Goal: Information Seeking & Learning: Learn about a topic

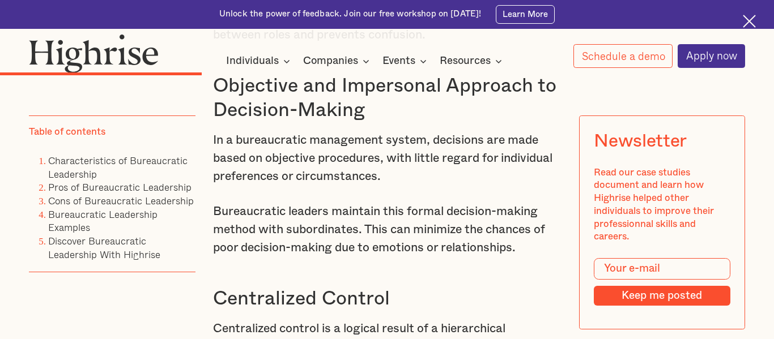
scroll to position [2681, 0]
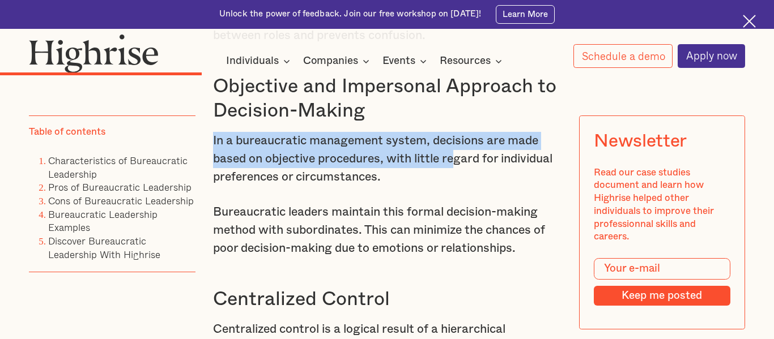
drag, startPoint x: 213, startPoint y: 136, endPoint x: 454, endPoint y: 164, distance: 242.8
click at [454, 164] on p "In a bureaucratic management system, decisions are made based on objective proc…" at bounding box center [387, 159] width 348 height 54
click at [437, 162] on p "In a bureaucratic management system, decisions are made based on objective proc…" at bounding box center [387, 159] width 348 height 54
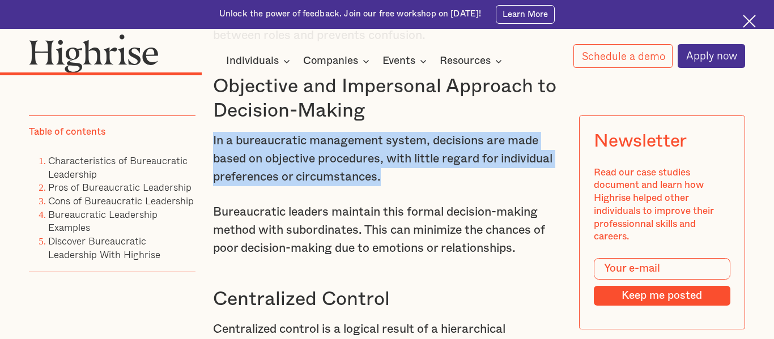
drag, startPoint x: 213, startPoint y: 135, endPoint x: 405, endPoint y: 171, distance: 194.7
click at [405, 171] on p "In a bureaucratic management system, decisions are made based on objective proc…" at bounding box center [387, 159] width 348 height 54
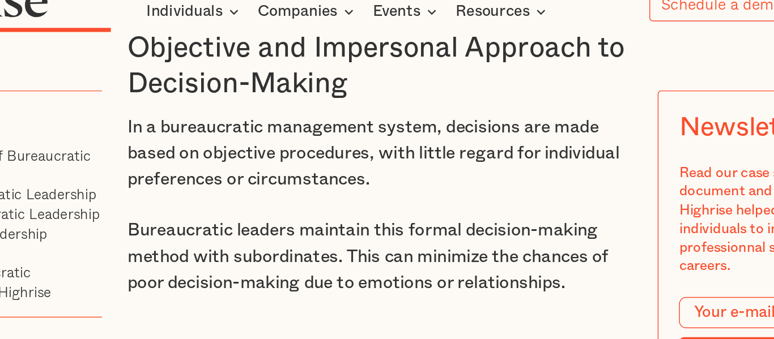
click at [404, 171] on p "In a bureaucratic management system, decisions are made based on objective proc…" at bounding box center [387, 159] width 348 height 54
drag, startPoint x: 404, startPoint y: 171, endPoint x: 421, endPoint y: 190, distance: 25.6
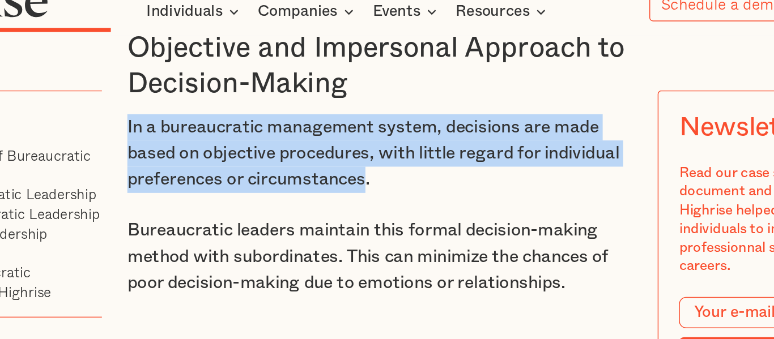
drag, startPoint x: 211, startPoint y: 142, endPoint x: 376, endPoint y: 175, distance: 168.0
click at [376, 175] on p "In a bureaucratic management system, decisions are made based on objective proc…" at bounding box center [387, 159] width 348 height 54
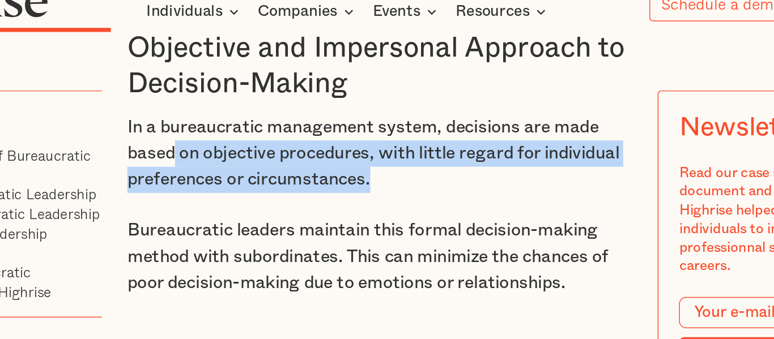
drag, startPoint x: 381, startPoint y: 177, endPoint x: 245, endPoint y: 150, distance: 139.2
click at [245, 150] on p "In a bureaucratic management system, decisions are made based on objective proc…" at bounding box center [387, 159] width 348 height 54
click at [246, 153] on p "In a bureaucratic management system, decisions are made based on objective proc…" at bounding box center [387, 159] width 348 height 54
